Goal: Information Seeking & Learning: Find specific fact

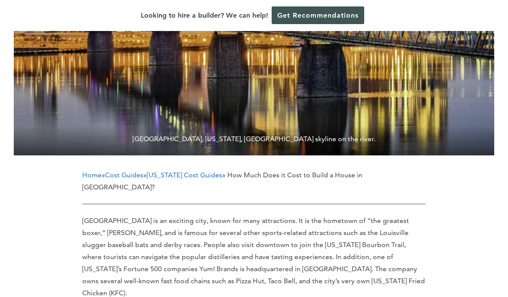
scroll to position [273, 0]
click at [196, 172] on link "Kentucky Cost Guides" at bounding box center [184, 176] width 75 height 8
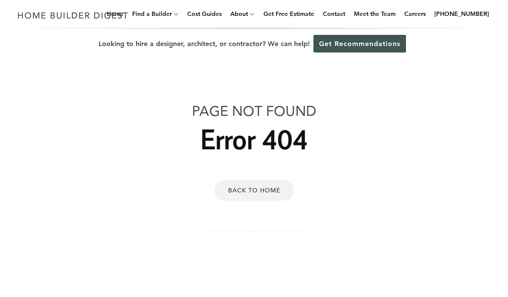
click at [37, 17] on img at bounding box center [73, 15] width 119 height 17
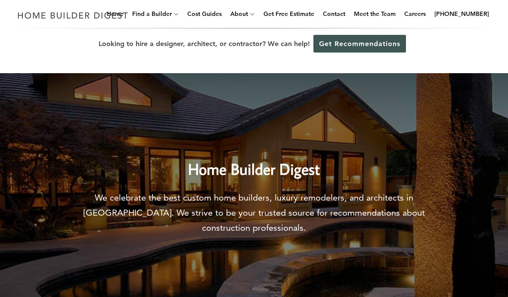
click at [221, 14] on link "Cost Guides" at bounding box center [204, 14] width 41 height 28
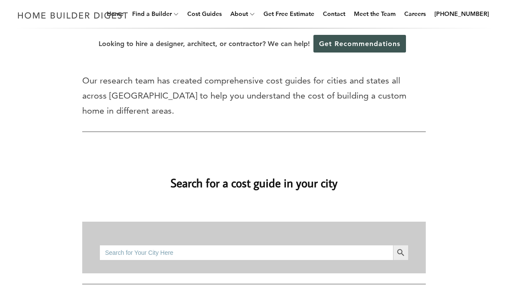
click at [284, 245] on input "Search for:" at bounding box center [247, 253] width 294 height 16
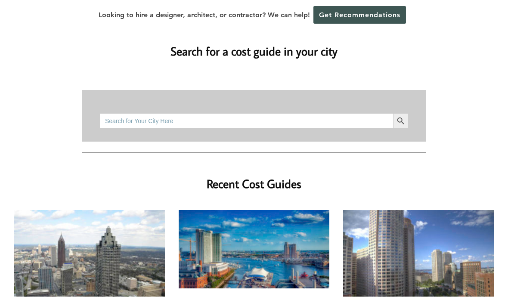
scroll to position [100, 0]
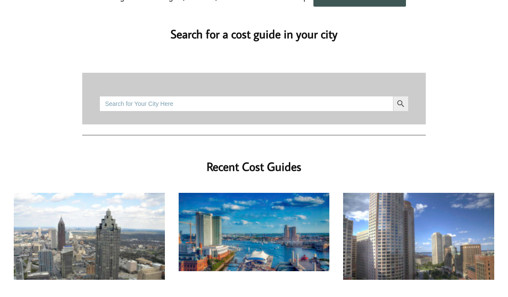
click at [341, 114] on input "Search for:" at bounding box center [247, 122] width 294 height 16
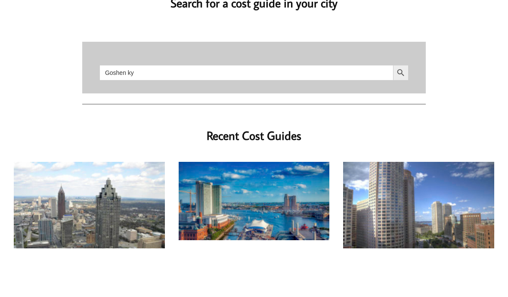
type input "Goshen ky"
click at [406, 117] on icon "Search" at bounding box center [400, 121] width 9 height 9
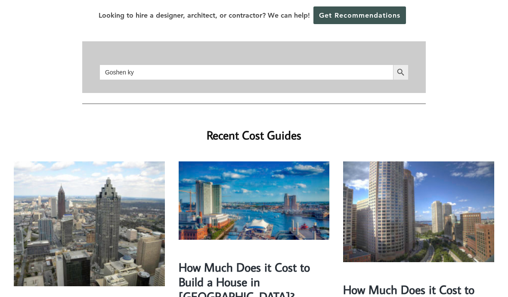
click at [239, 65] on input "Goshen ky" at bounding box center [247, 73] width 294 height 16
type input "Louisville ky"
click at [408, 65] on span "submit" at bounding box center [401, 73] width 16 height 16
click at [248, 65] on input "Louisville ky" at bounding box center [247, 73] width 294 height 16
type input "Louisville"
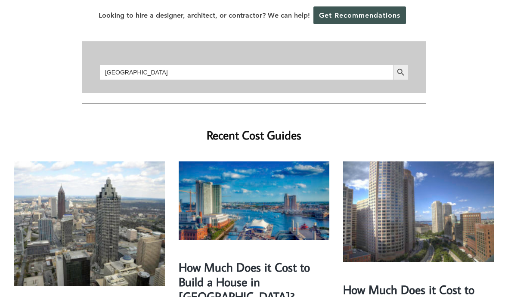
click at [401, 65] on button "Search Button" at bounding box center [401, 73] width 16 height 16
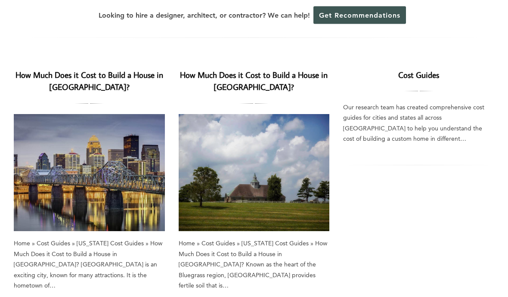
scroll to position [57, 0]
click at [19, 89] on h2 "How Much Does it Cost to Build a House in [GEOGRAPHIC_DATA]?" at bounding box center [89, 81] width 151 height 25
click at [41, 70] on link "How Much Does it Cost to Build a House in [GEOGRAPHIC_DATA]?" at bounding box center [90, 80] width 148 height 23
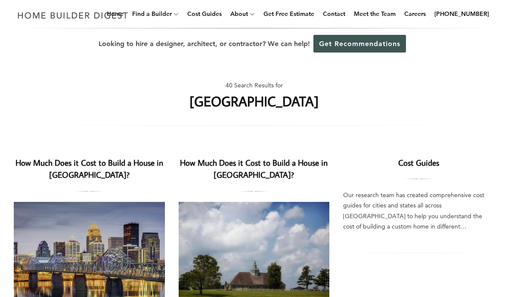
scroll to position [94, 0]
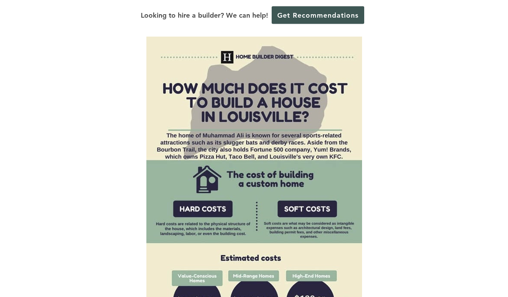
scroll to position [647, 0]
